Goal: Transaction & Acquisition: Purchase product/service

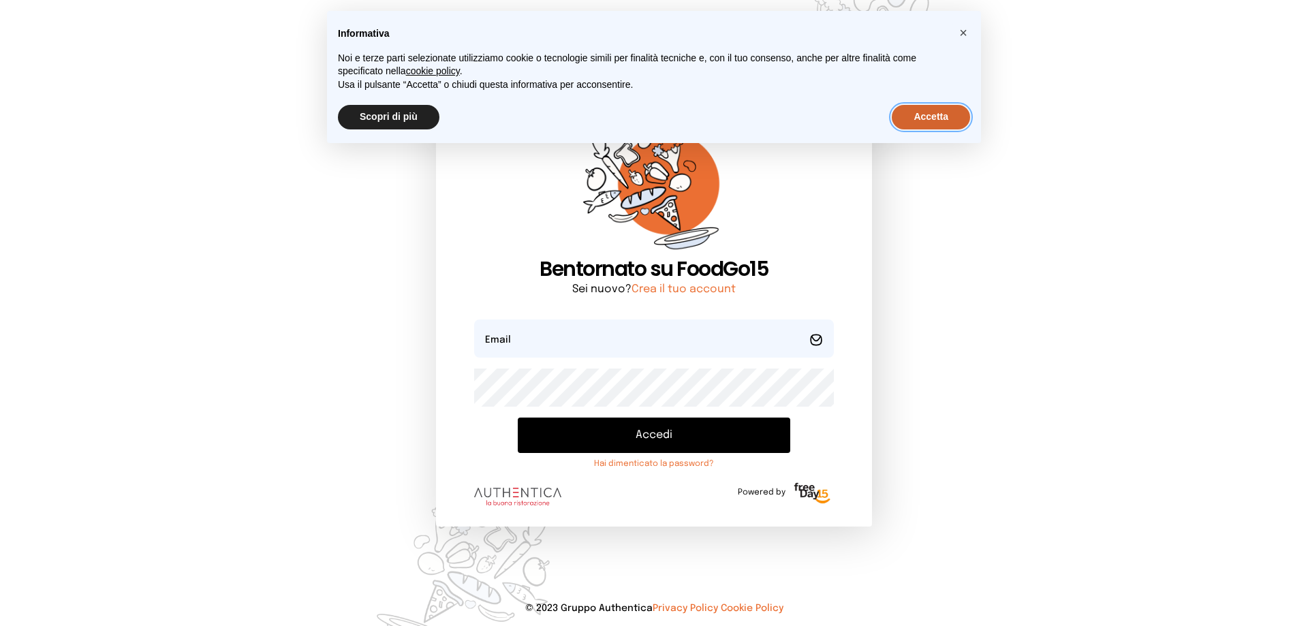
click at [917, 126] on button "Accetta" at bounding box center [931, 117] width 78 height 25
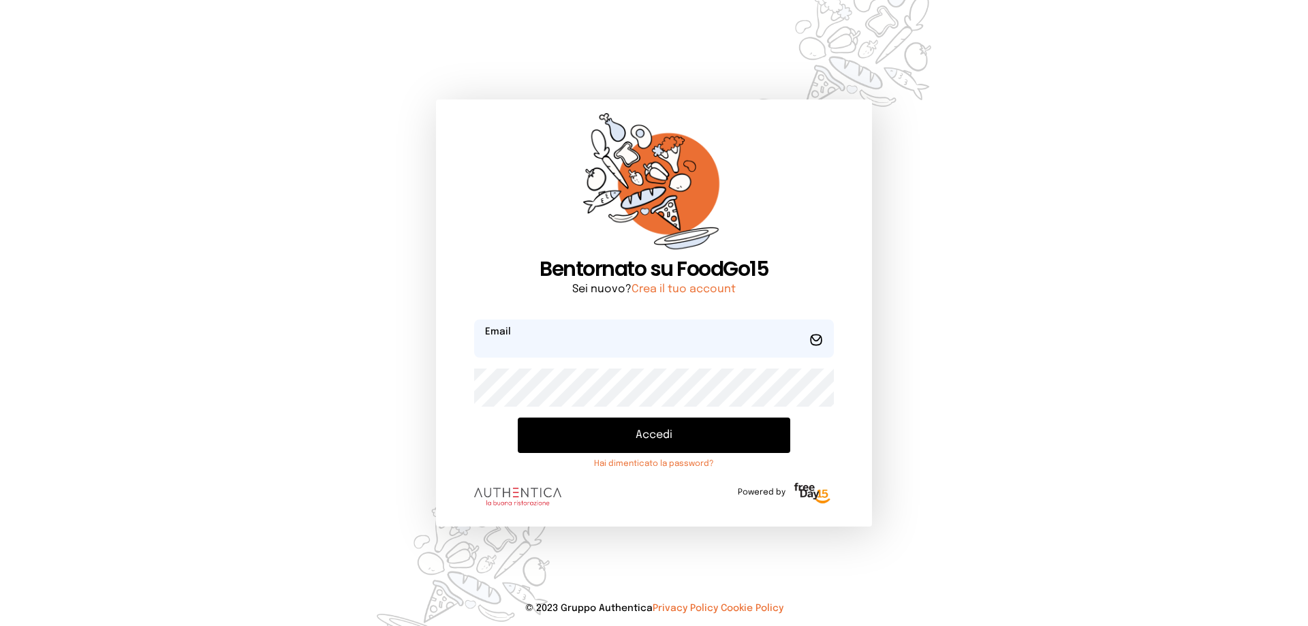
click at [622, 345] on input "email" at bounding box center [654, 338] width 360 height 38
type input "**********"
click at [674, 432] on button "Accedi" at bounding box center [654, 434] width 272 height 35
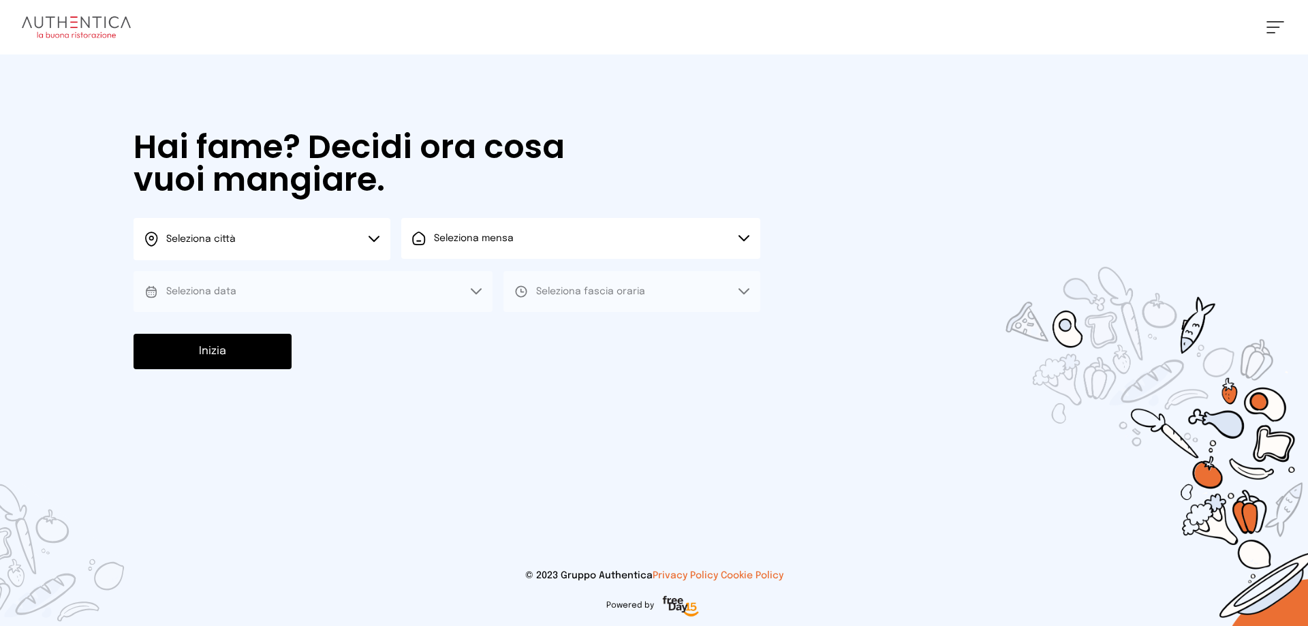
click at [368, 238] on icon at bounding box center [373, 239] width 11 height 7
click at [353, 264] on li "Terni" at bounding box center [261, 278] width 257 height 37
click at [489, 248] on button "Seleziona mensa" at bounding box center [580, 238] width 359 height 41
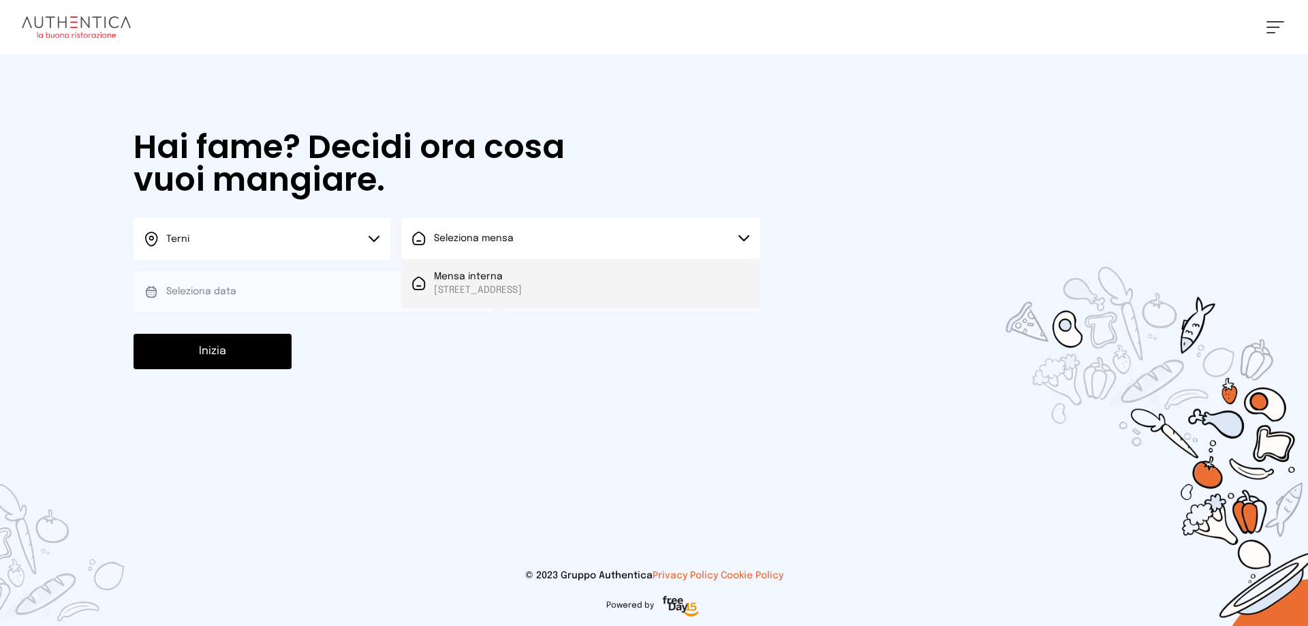
click at [484, 275] on span "Mensa interna" at bounding box center [478, 277] width 88 height 14
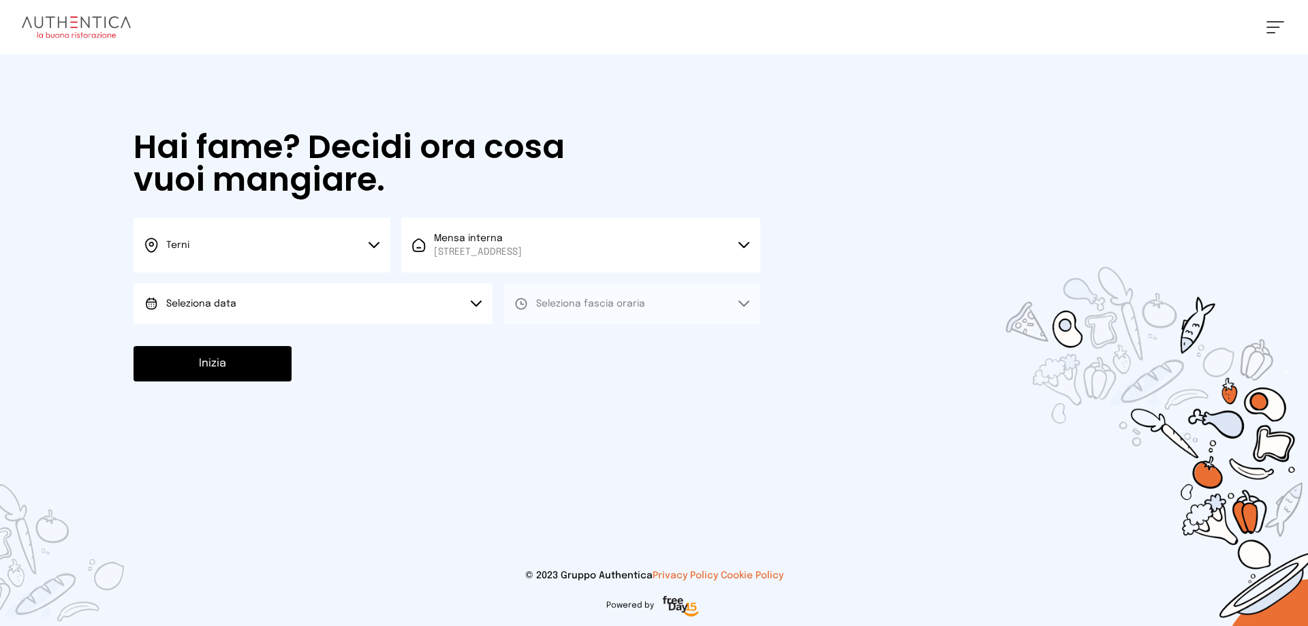
click at [399, 305] on button "Seleziona data" at bounding box center [312, 303] width 359 height 41
click at [383, 332] on li "[DATE], [DATE]" at bounding box center [312, 341] width 359 height 35
click at [600, 320] on button "Seleziona fascia oraria" at bounding box center [631, 303] width 257 height 41
click at [596, 341] on li "Pranzo" at bounding box center [631, 341] width 257 height 35
click at [221, 364] on button "Inizia" at bounding box center [212, 363] width 158 height 35
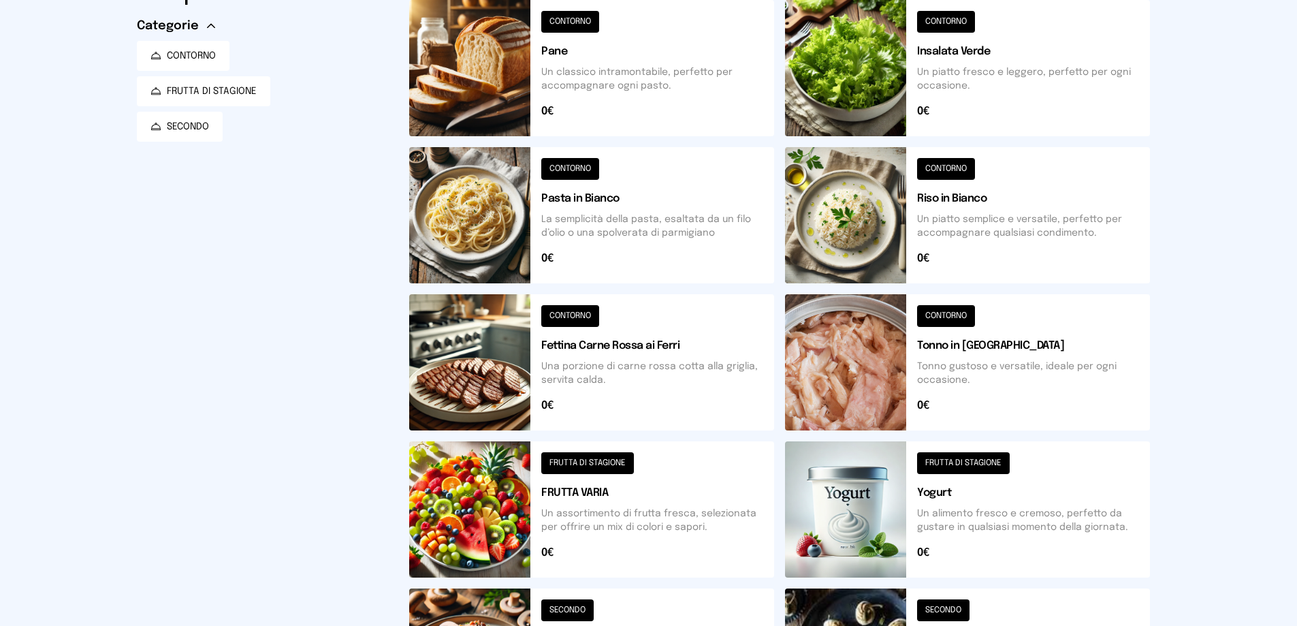
scroll to position [204, 0]
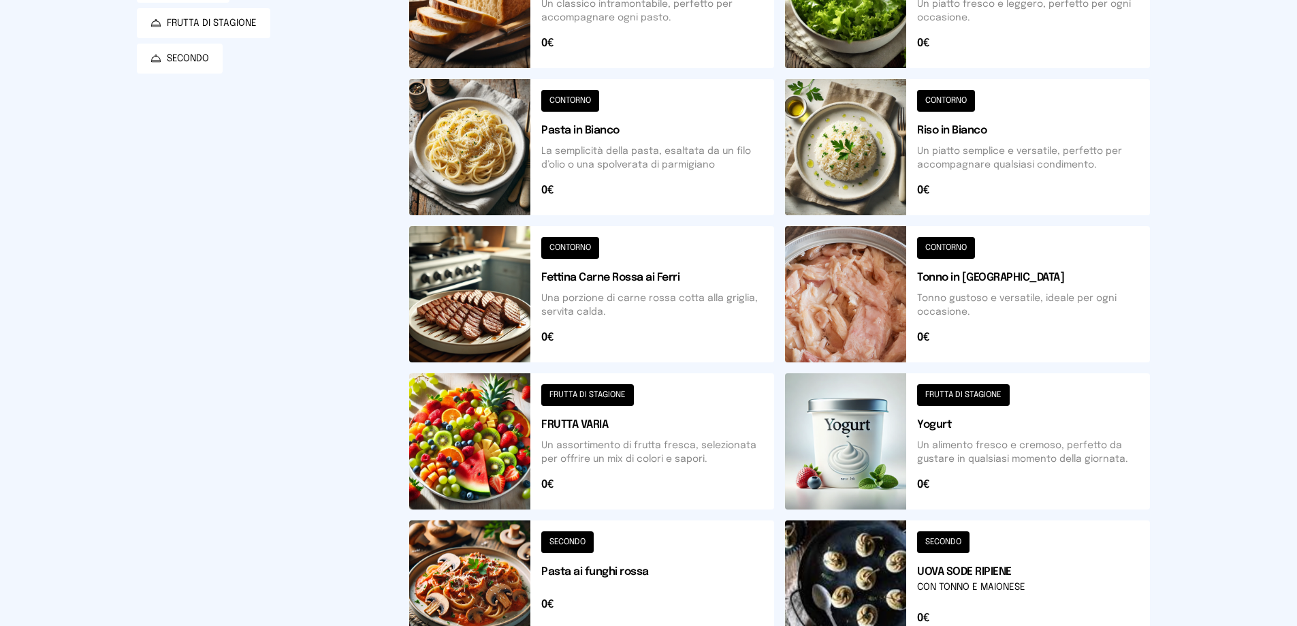
click at [610, 399] on button at bounding box center [591, 441] width 365 height 136
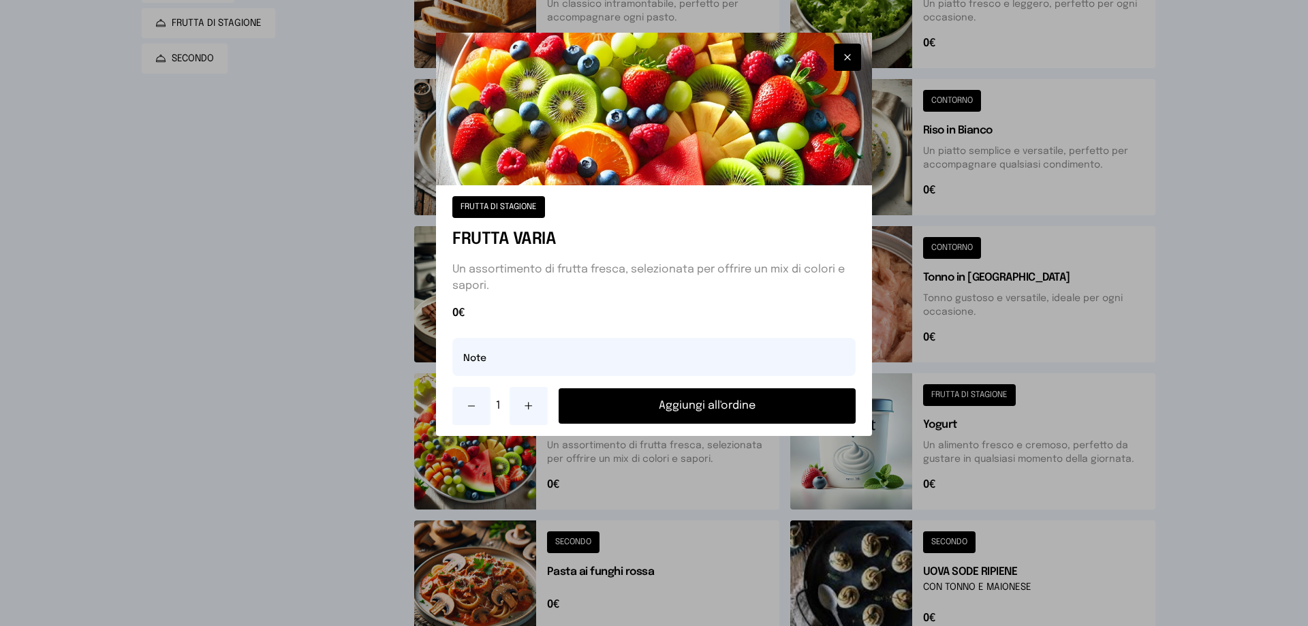
click at [691, 401] on button "Aggiungi all'ordine" at bounding box center [706, 405] width 297 height 35
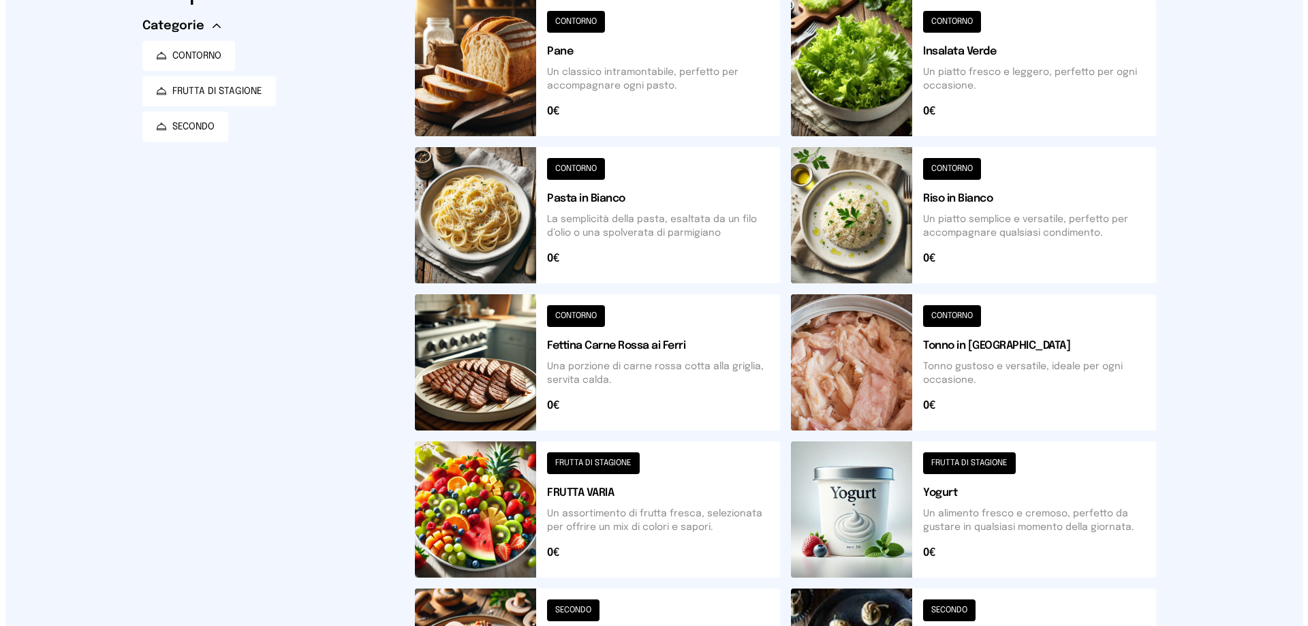
scroll to position [0, 0]
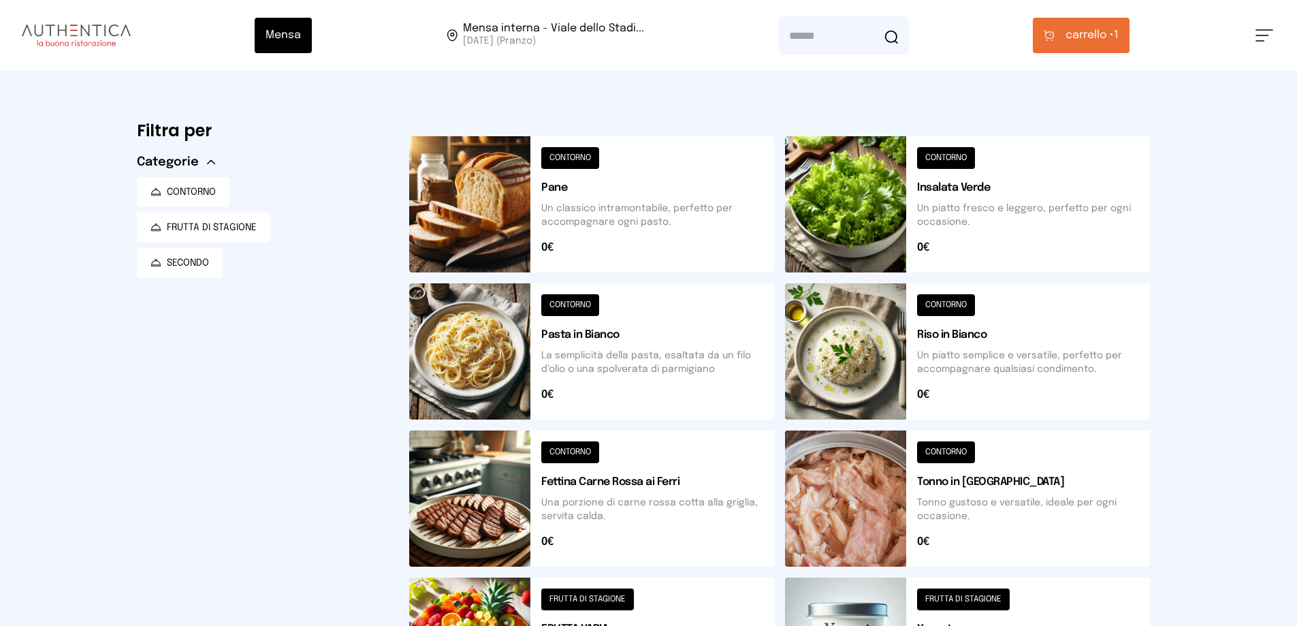
click at [922, 159] on button at bounding box center [967, 204] width 365 height 136
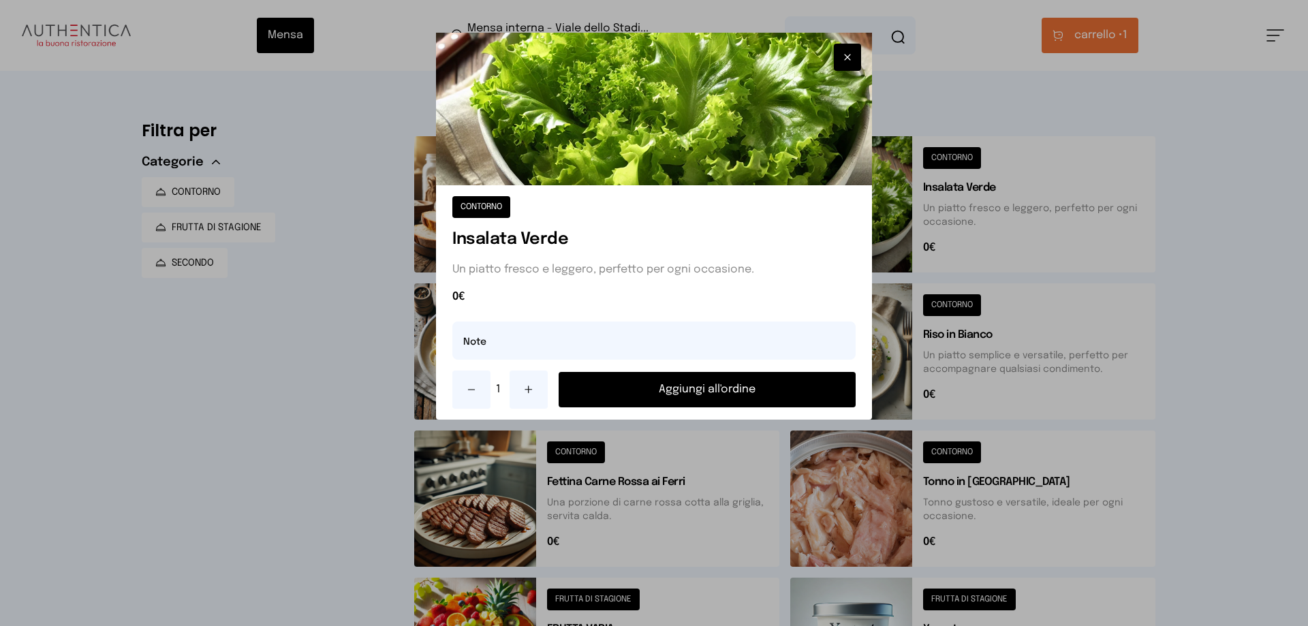
click at [727, 394] on button "Aggiungi all'ordine" at bounding box center [706, 389] width 297 height 35
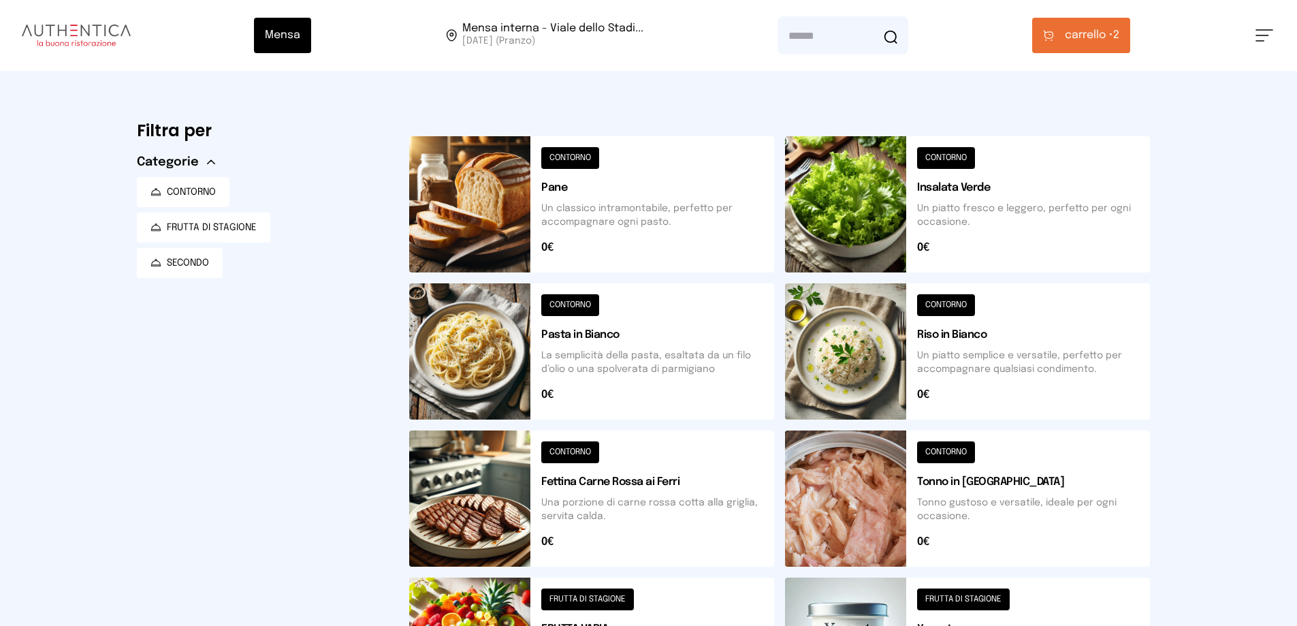
click at [1088, 34] on span "carrello •" at bounding box center [1089, 35] width 48 height 16
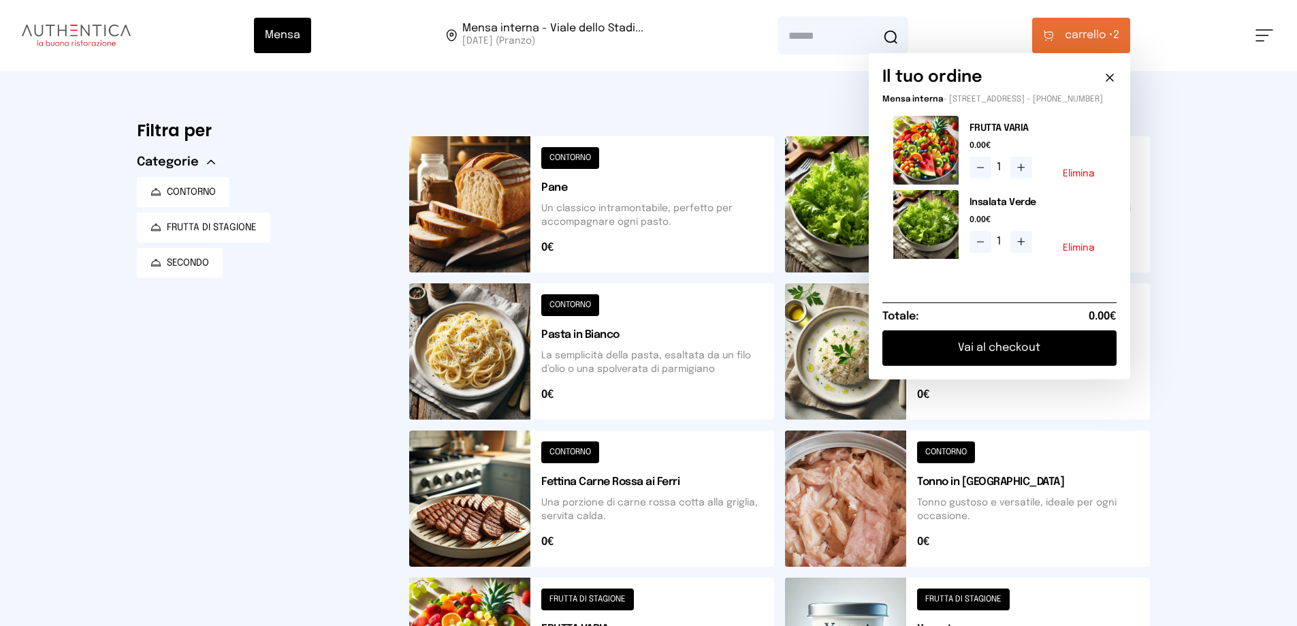
click at [1011, 353] on button "Vai al checkout" at bounding box center [1000, 347] width 234 height 35
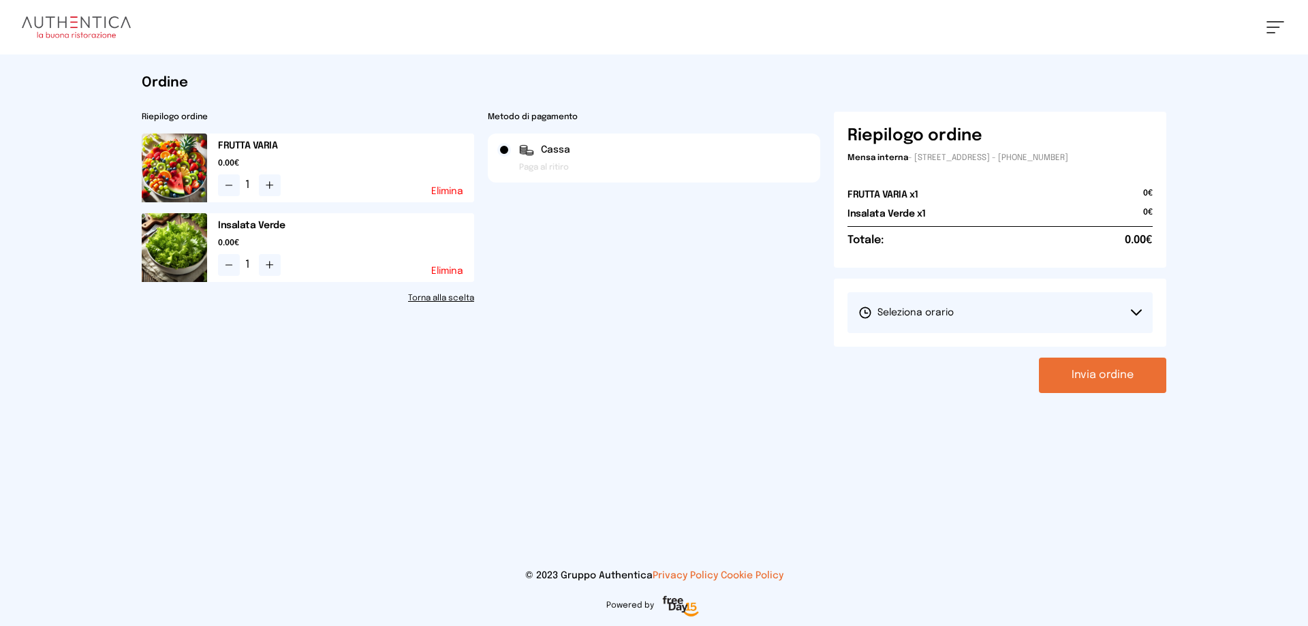
click at [1140, 310] on icon at bounding box center [1136, 312] width 10 height 5
click at [1069, 346] on li "1° Turno (13:00 - 15:00)" at bounding box center [999, 350] width 305 height 35
click at [1094, 372] on button "Invia ordine" at bounding box center [1102, 375] width 127 height 35
